Goal: Information Seeking & Learning: Understand process/instructions

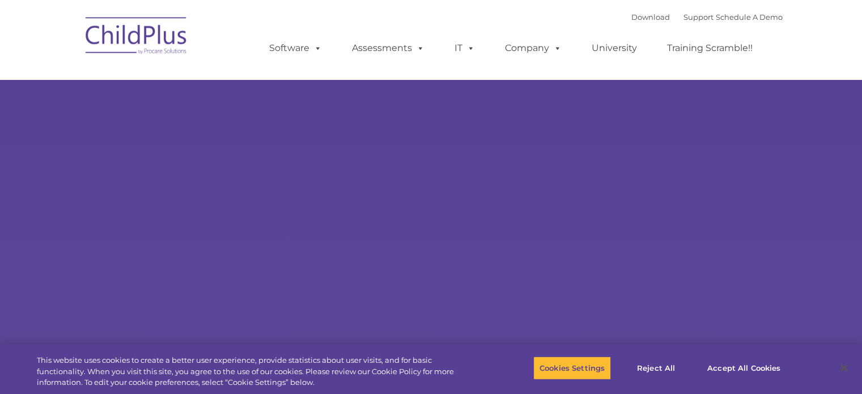
select select "MEDIUM"
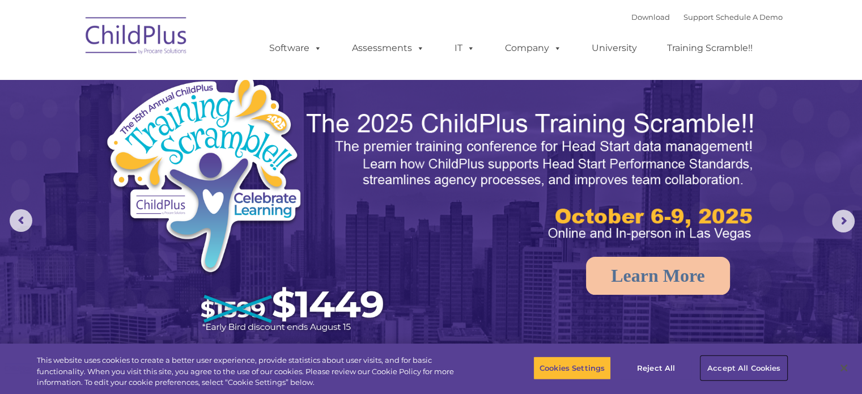
click at [742, 365] on button "Accept All Cookies" at bounding box center [744, 368] width 86 height 24
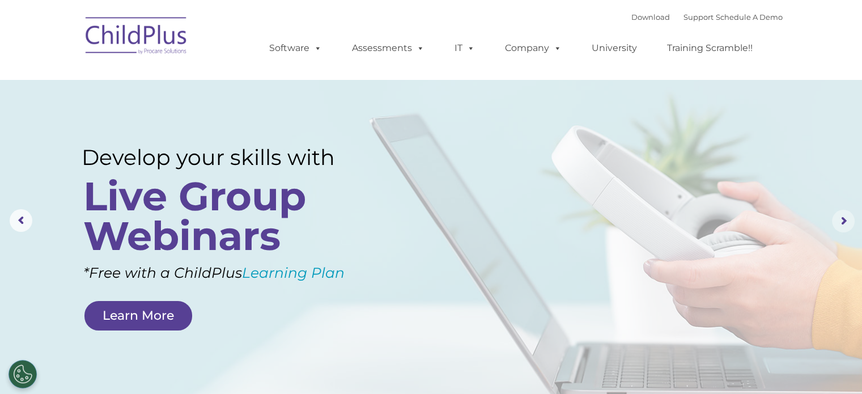
click at [845, 221] on rs-arrow at bounding box center [843, 221] width 23 height 23
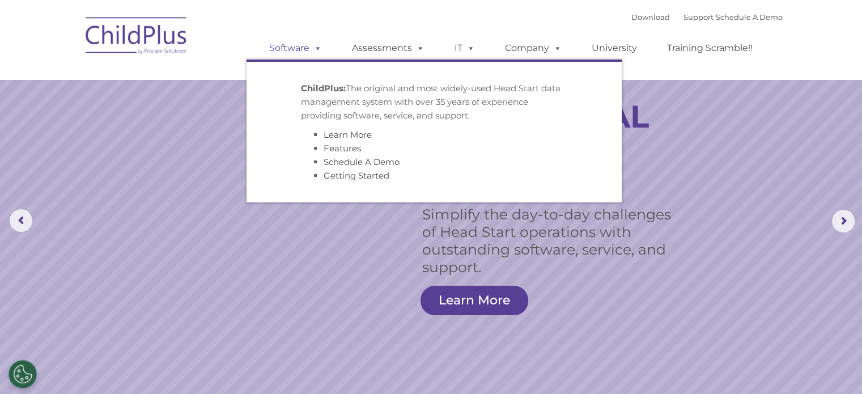
click at [312, 49] on span at bounding box center [315, 47] width 12 height 11
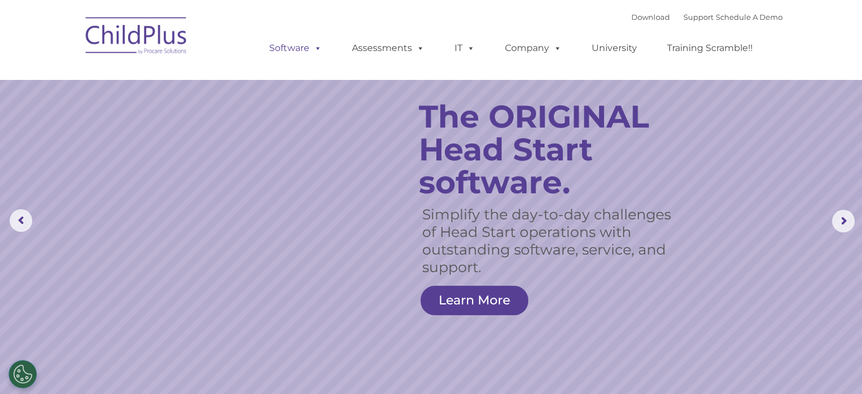
click at [319, 48] on span at bounding box center [315, 47] width 12 height 11
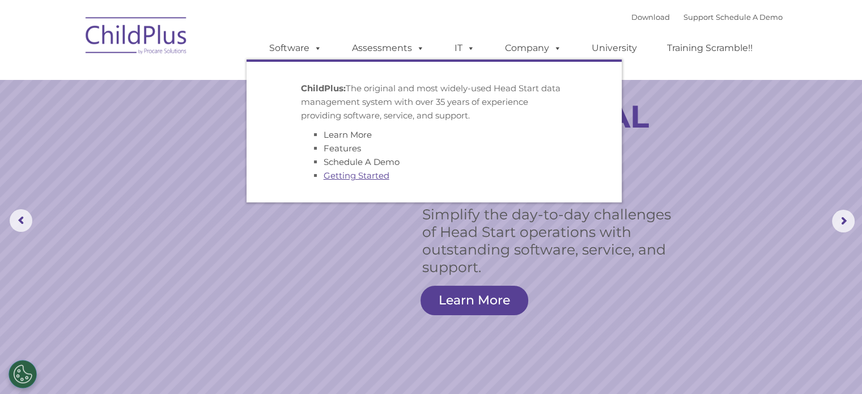
click at [358, 177] on link "Getting Started" at bounding box center [356, 175] width 66 height 11
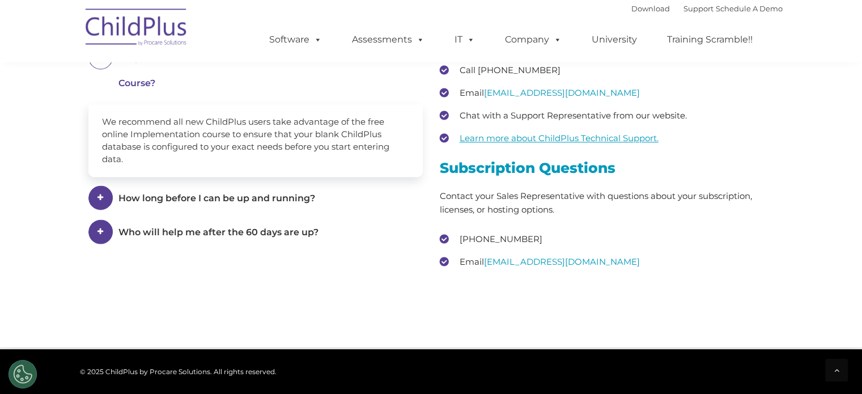
scroll to position [1609, 0]
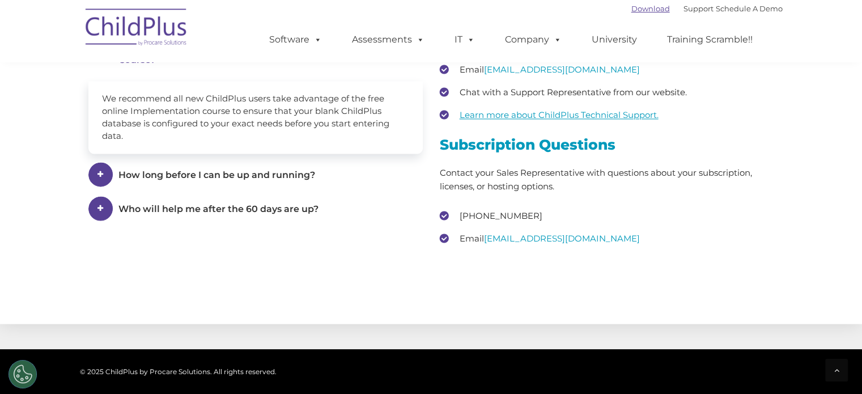
click at [641, 5] on link "Download" at bounding box center [650, 8] width 39 height 9
